Goal: Check status: Check status

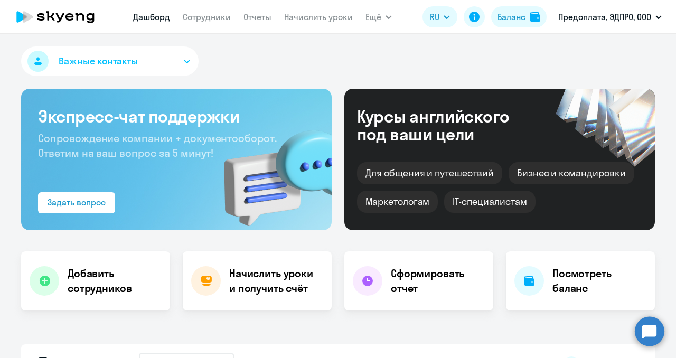
select select "30"
click at [507, 20] on div "Баланс" at bounding box center [511, 17] width 28 height 13
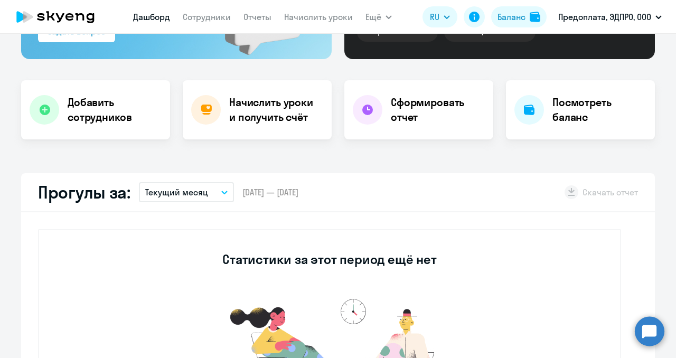
select select "30"
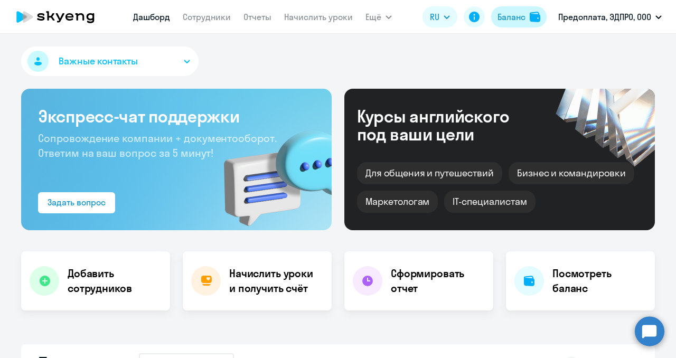
click at [500, 18] on div "Баланс" at bounding box center [511, 17] width 28 height 13
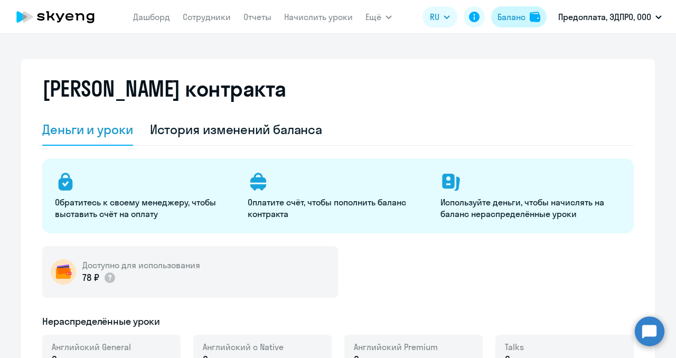
select select "english_adult_not_native_speaker"
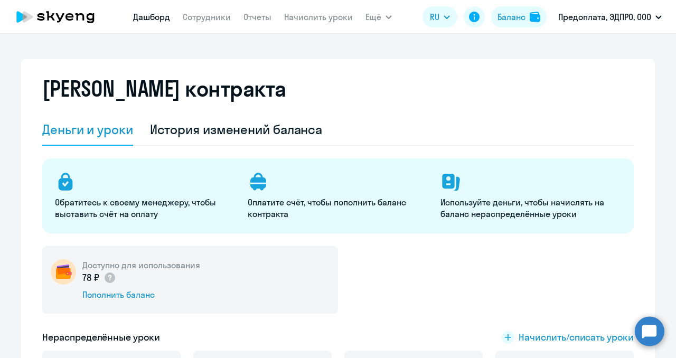
click at [140, 22] on link "Дашборд" at bounding box center [151, 17] width 37 height 11
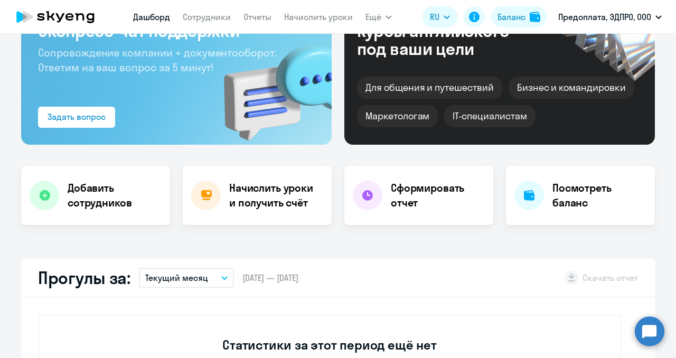
select select "30"
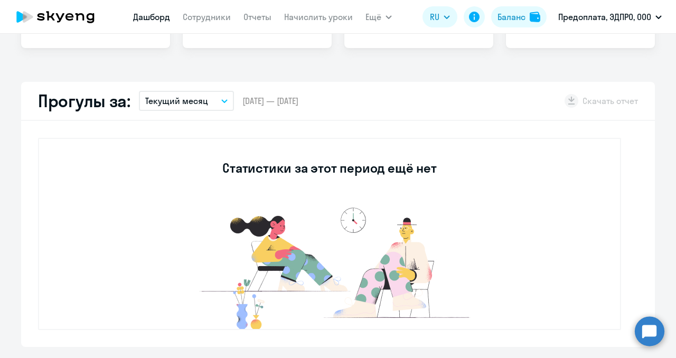
scroll to position [265, 0]
